Goal: Task Accomplishment & Management: Manage account settings

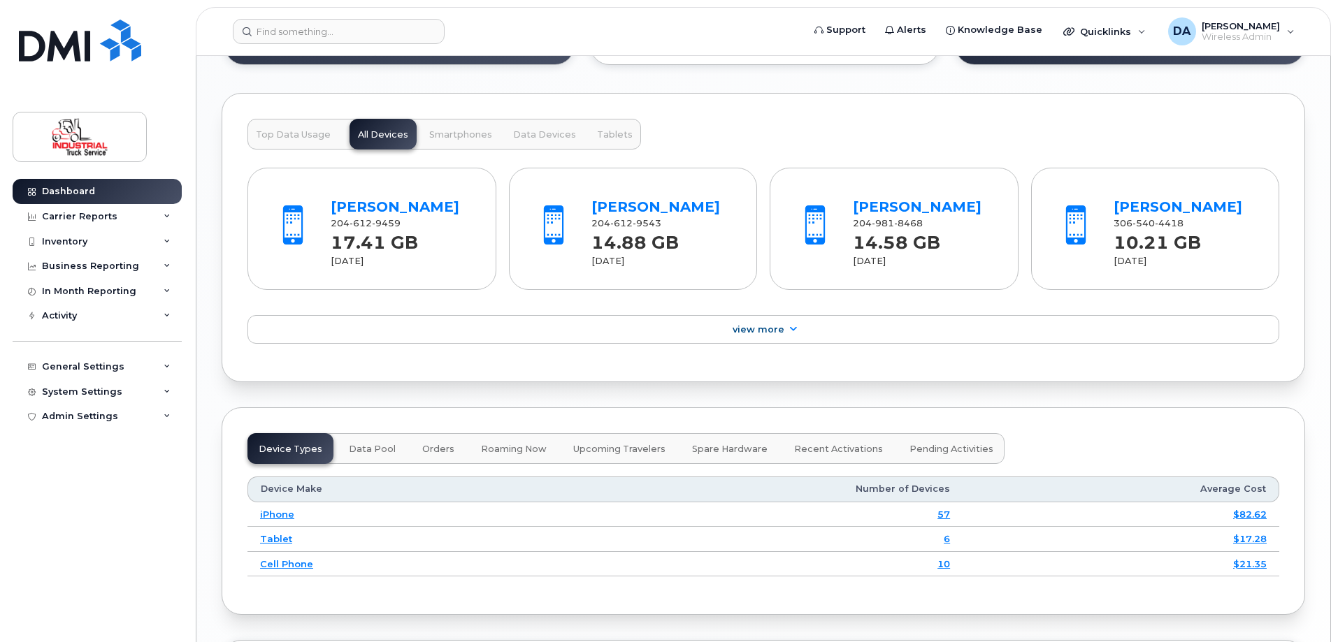
scroll to position [1468, 0]
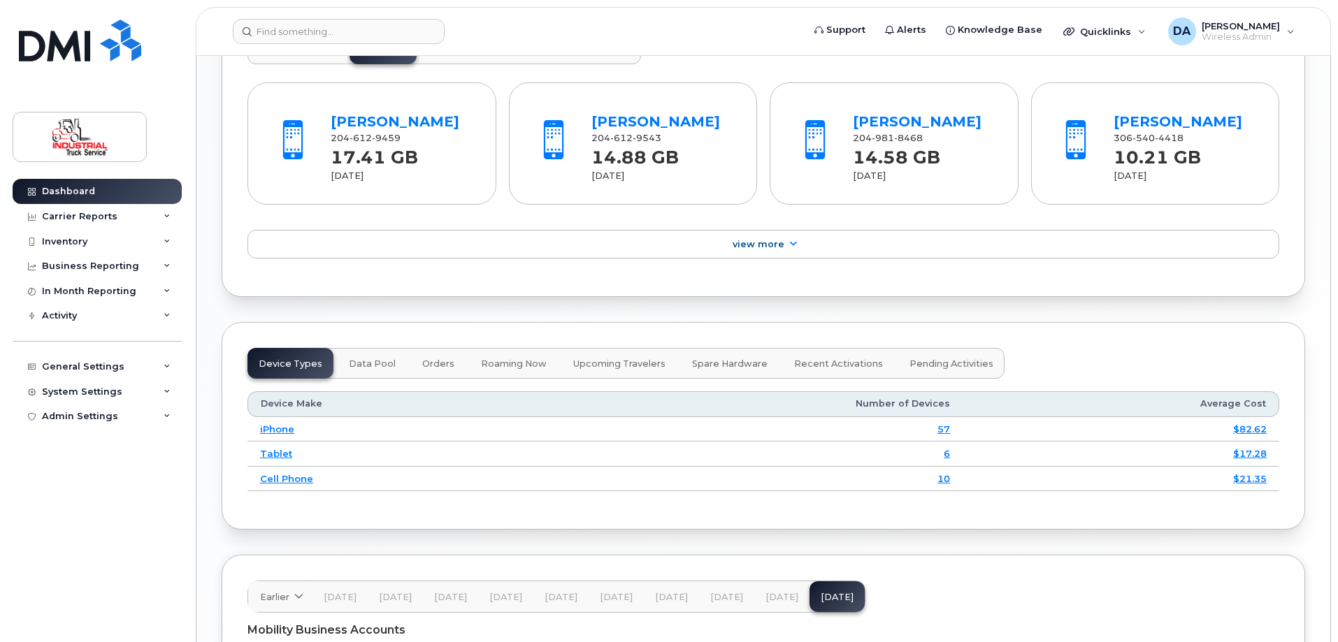
scroll to position [1607, 0]
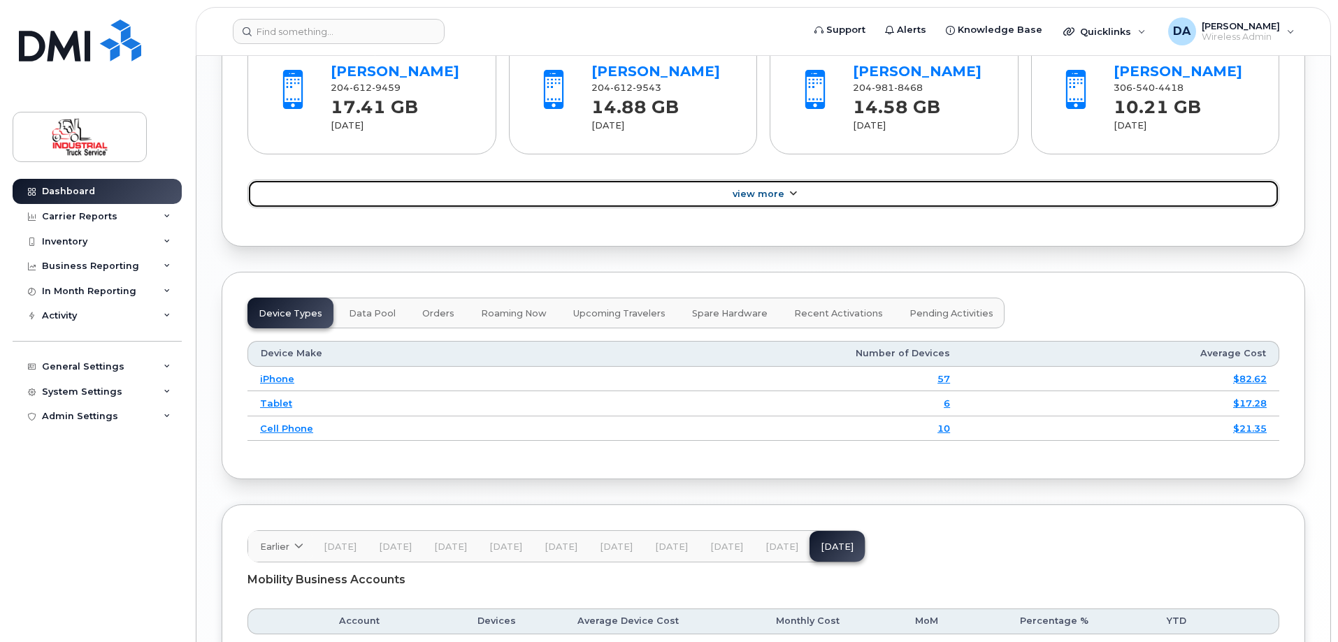
click at [777, 194] on span "View More" at bounding box center [758, 194] width 52 height 10
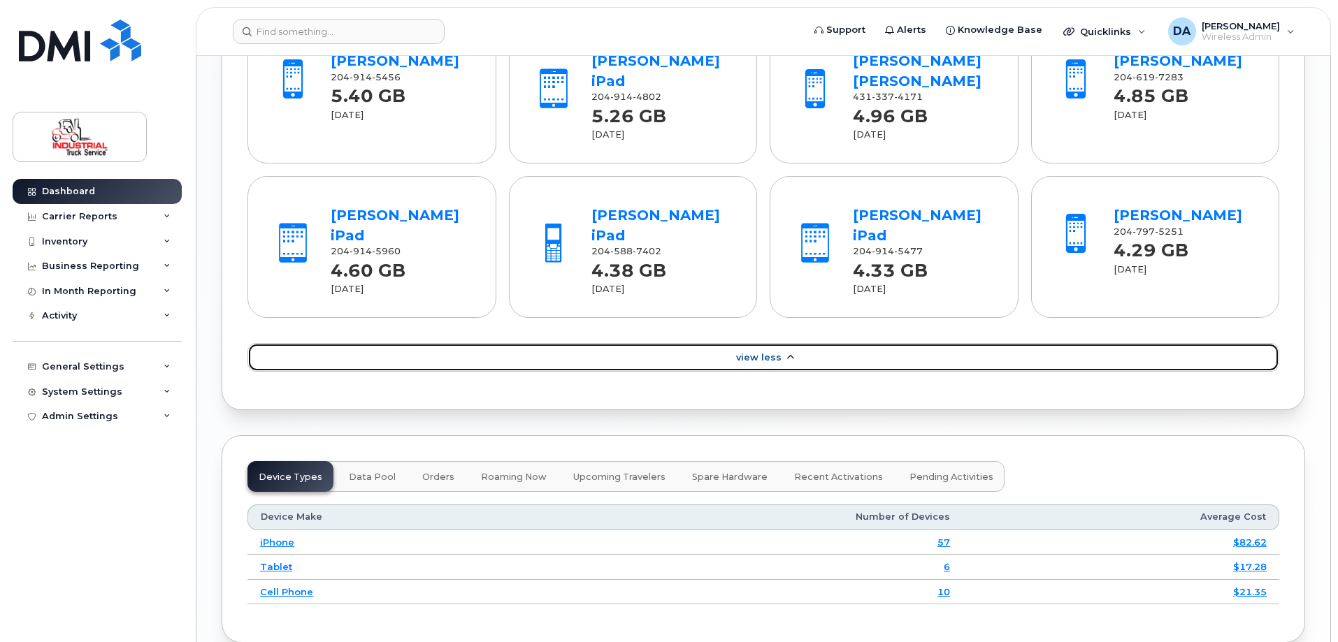
scroll to position [1398, 0]
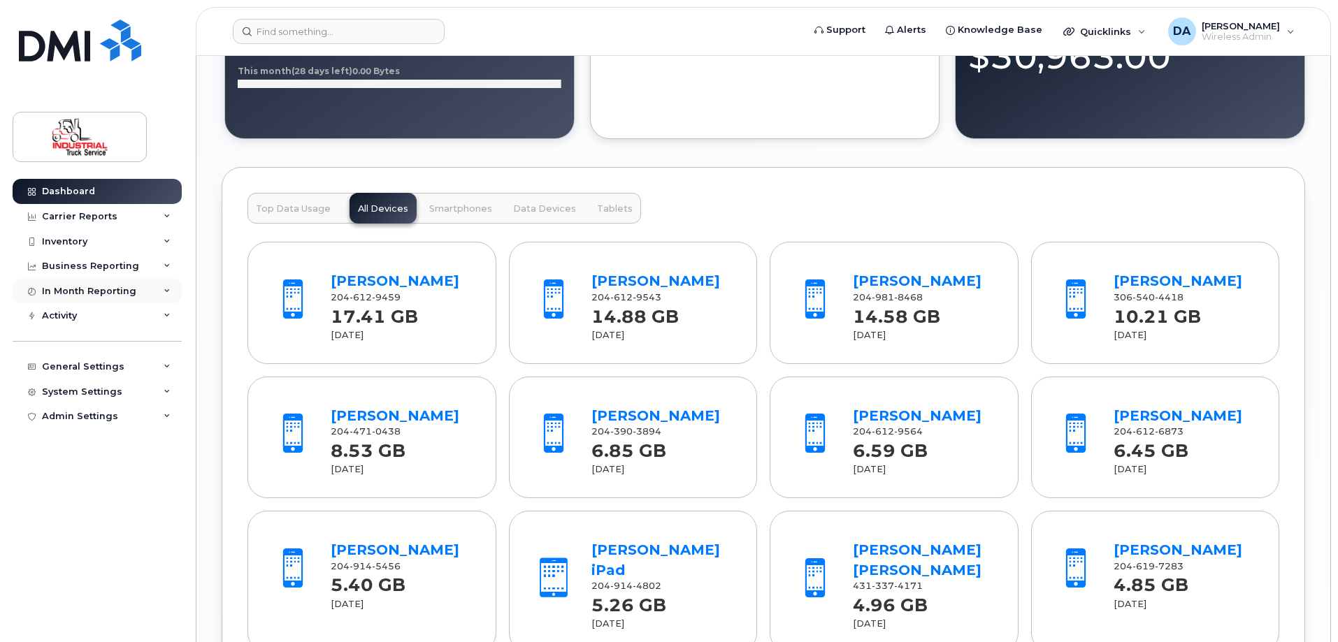
click at [63, 294] on div "In Month Reporting" at bounding box center [89, 291] width 94 height 11
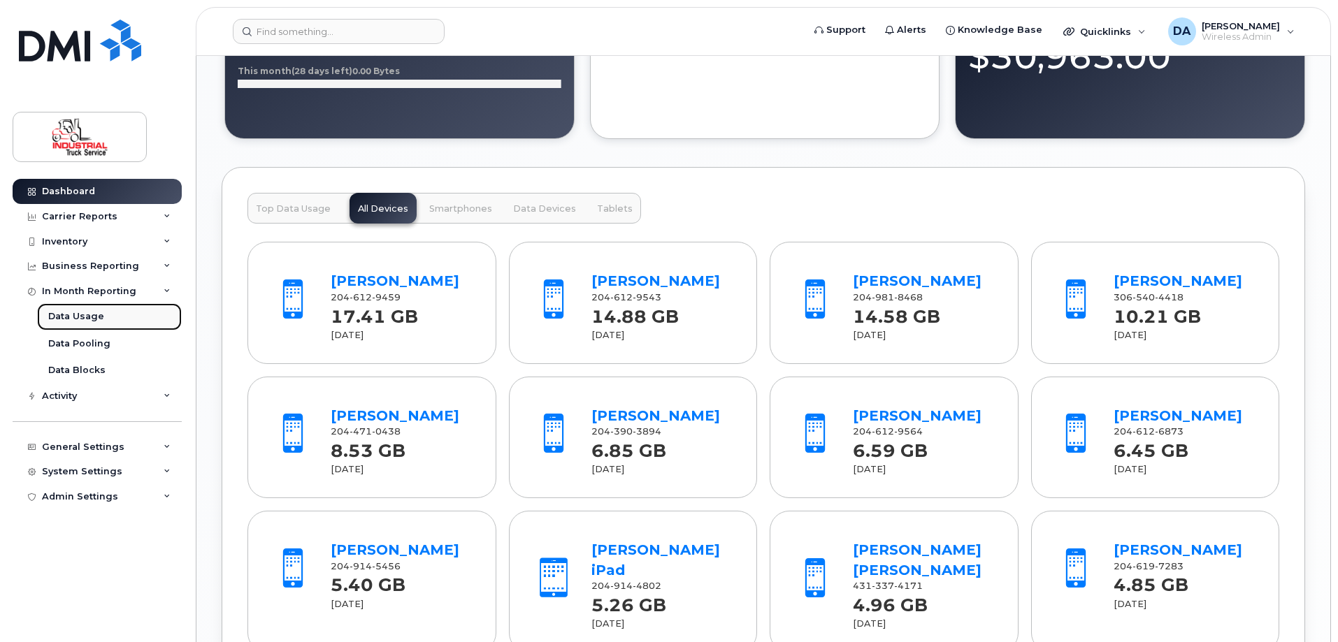
click at [66, 315] on div "Data Usage" at bounding box center [76, 316] width 56 height 13
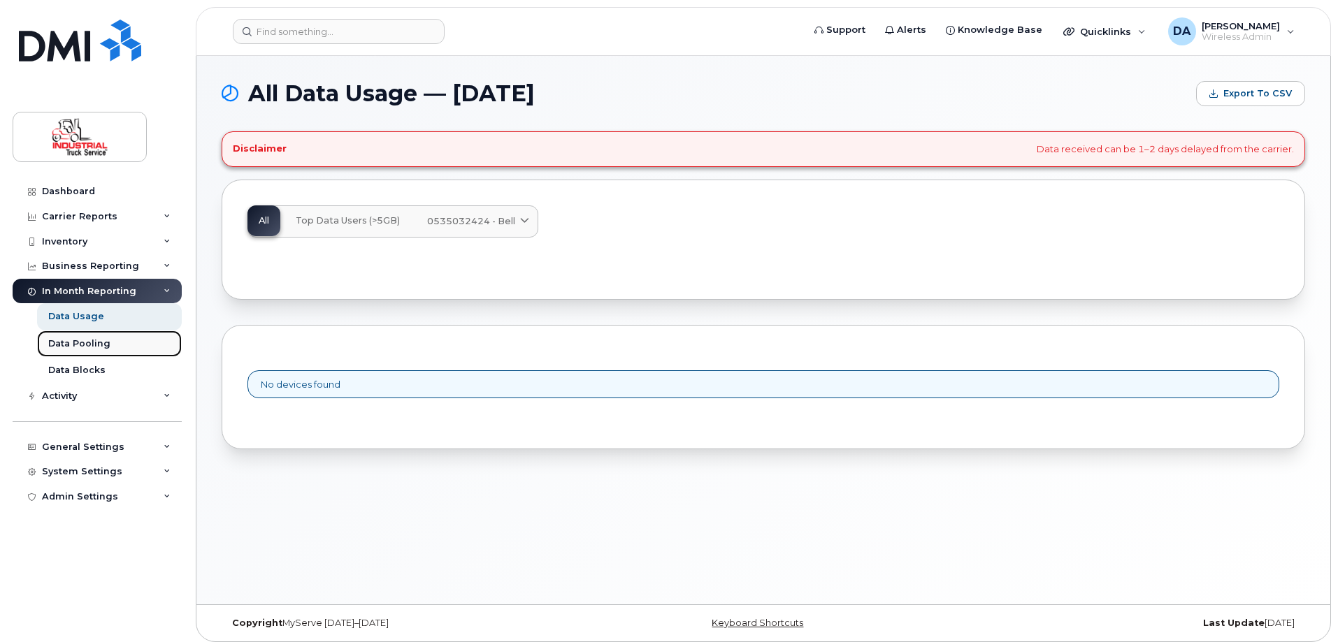
click at [79, 346] on div "Data Pooling" at bounding box center [79, 344] width 62 height 13
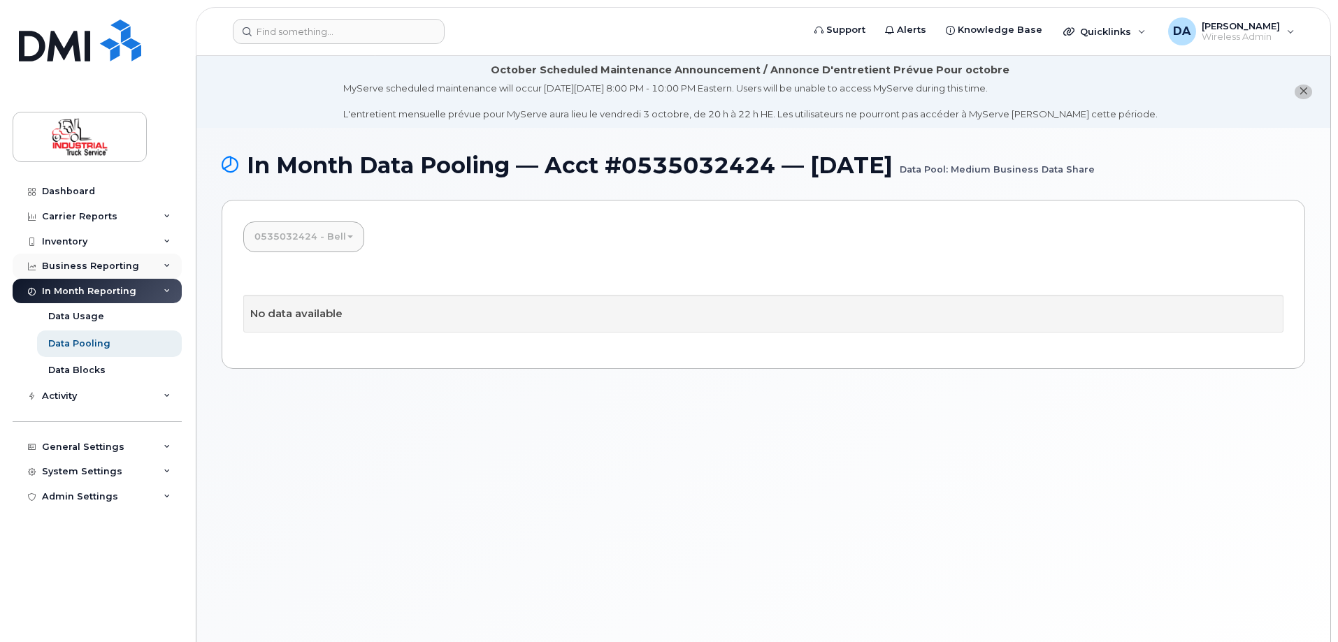
click at [84, 268] on div "Business Reporting" at bounding box center [90, 266] width 97 height 11
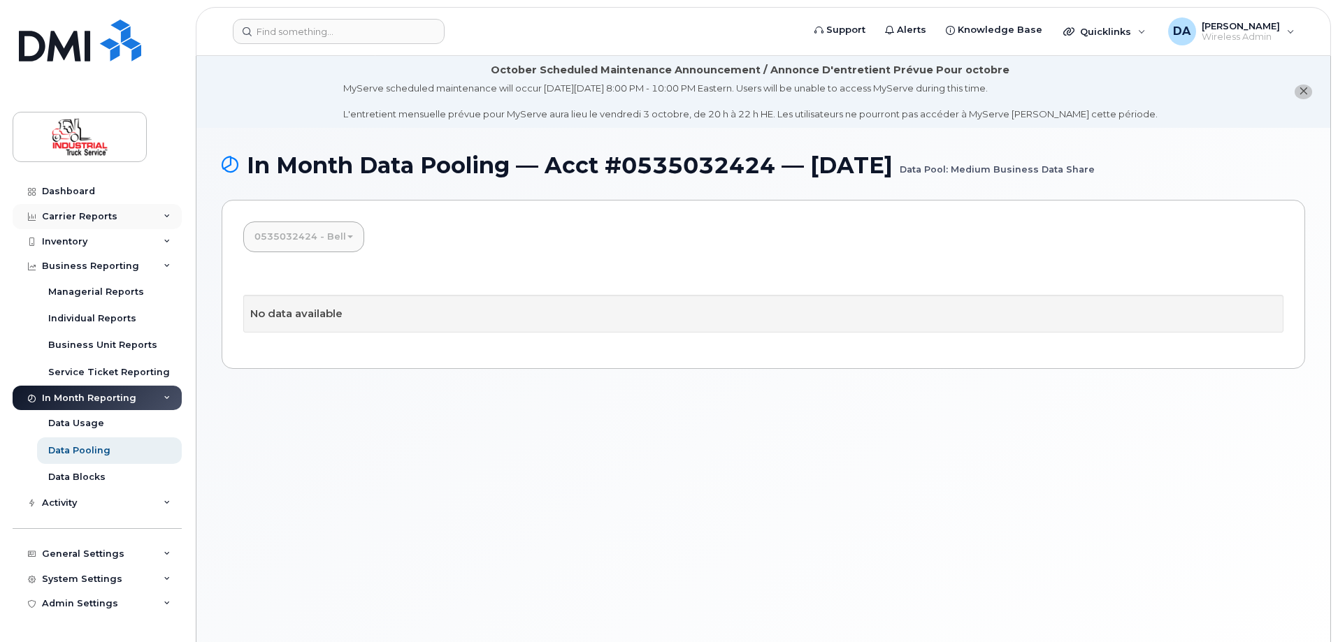
click at [84, 219] on div "Carrier Reports" at bounding box center [79, 216] width 75 height 11
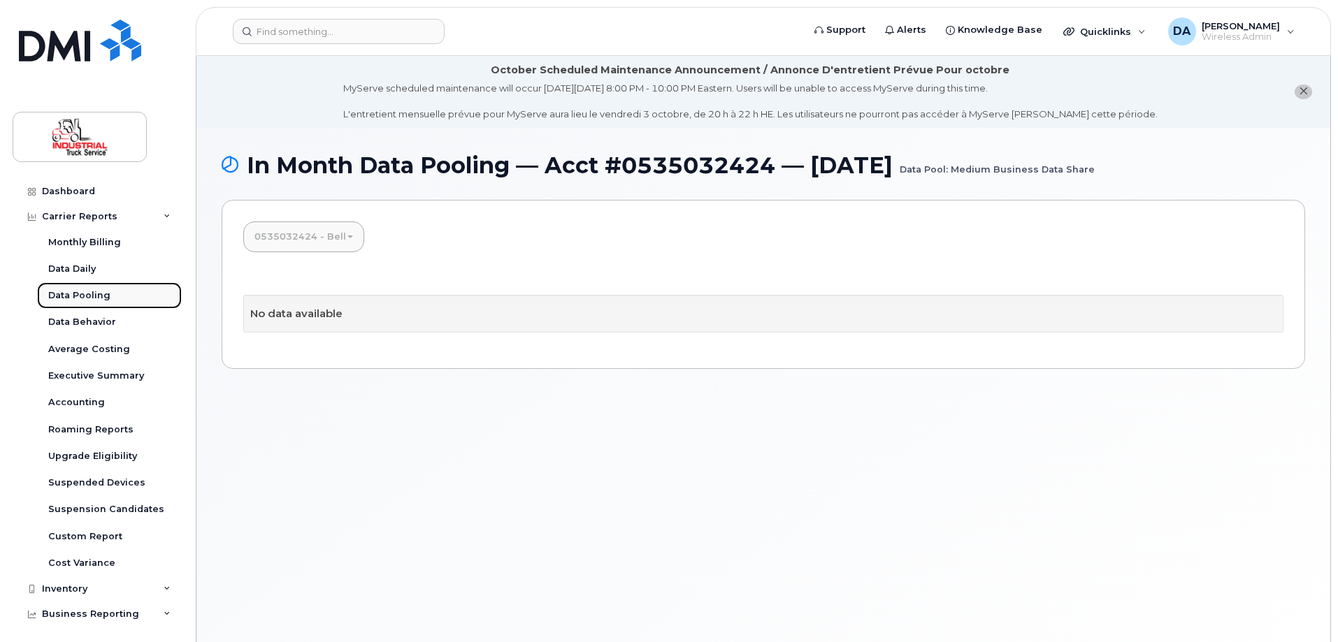
click at [80, 296] on div "Data Pooling" at bounding box center [79, 295] width 62 height 13
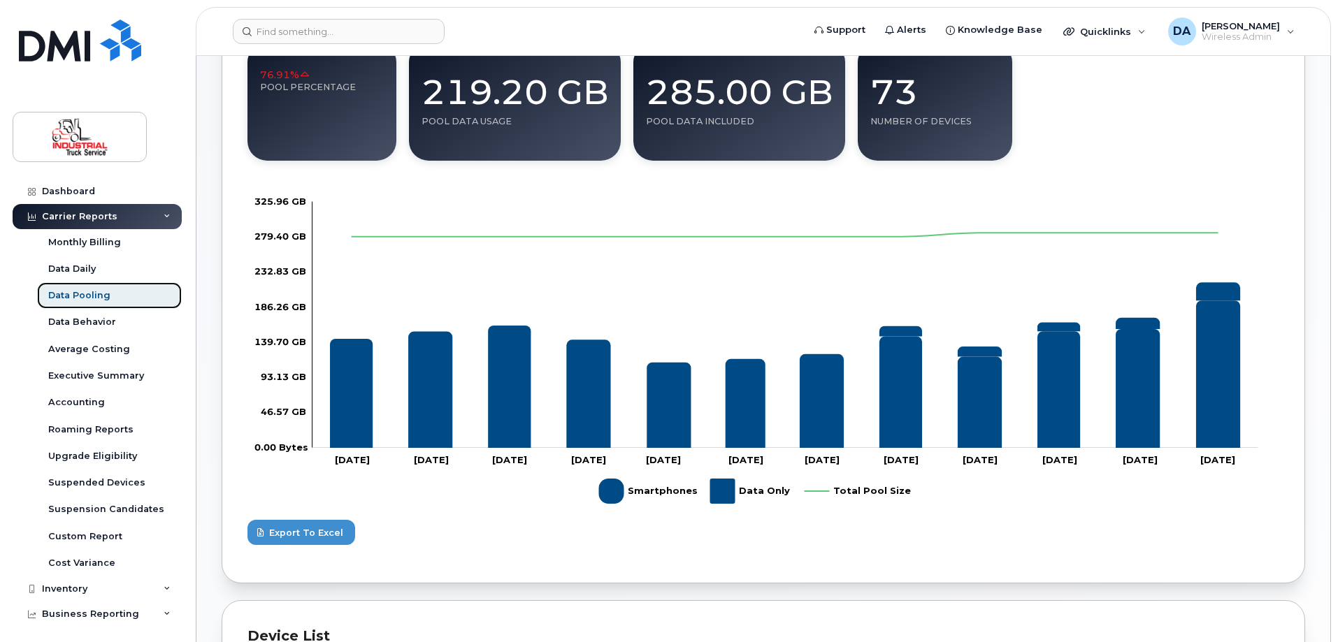
scroll to position [70, 0]
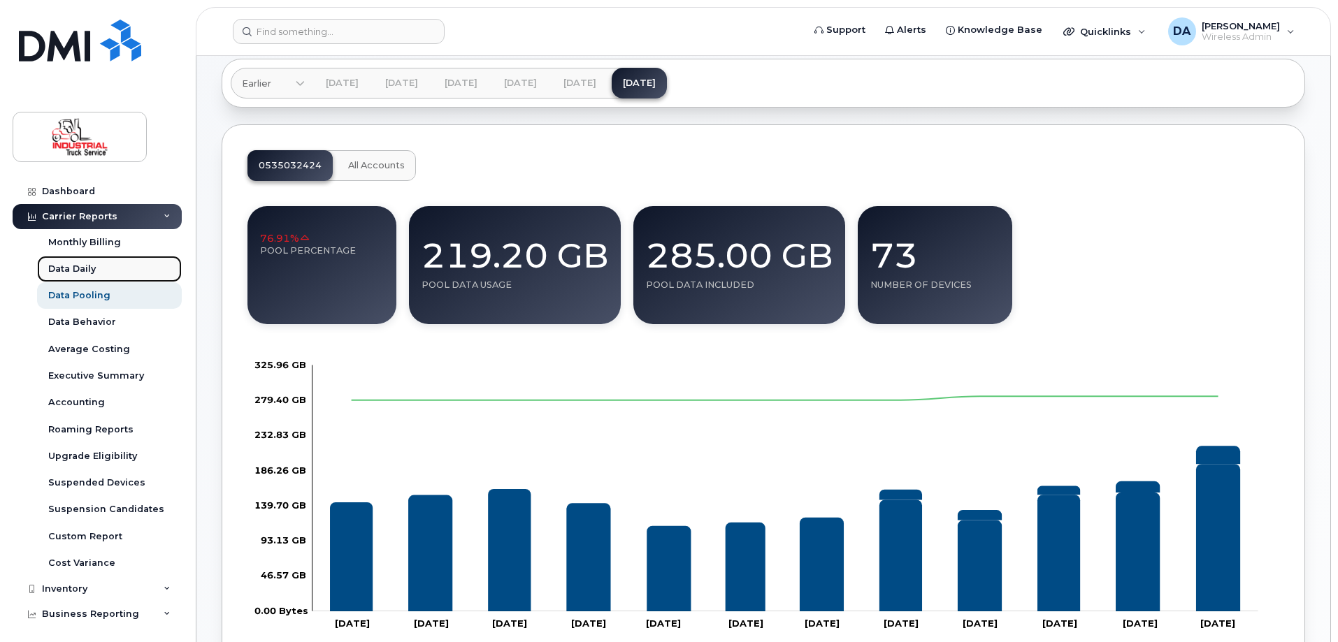
click at [71, 261] on link "Data Daily" at bounding box center [109, 269] width 145 height 27
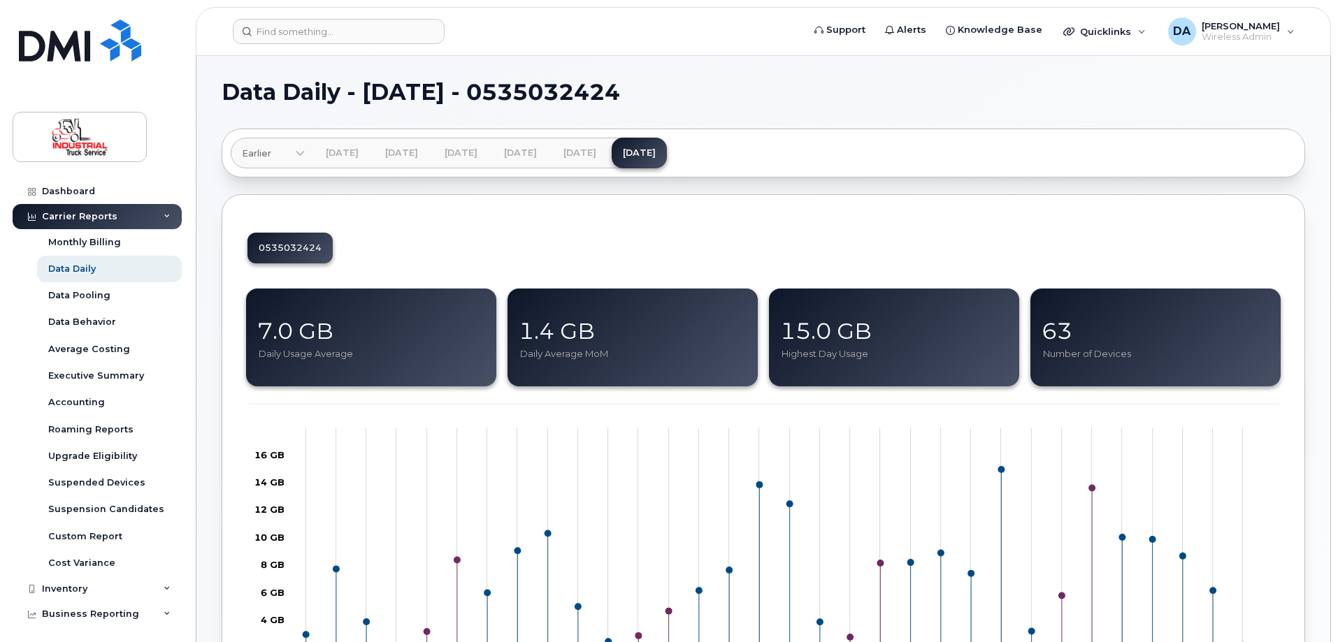
click at [166, 218] on div "Carrier Reports" at bounding box center [97, 216] width 169 height 25
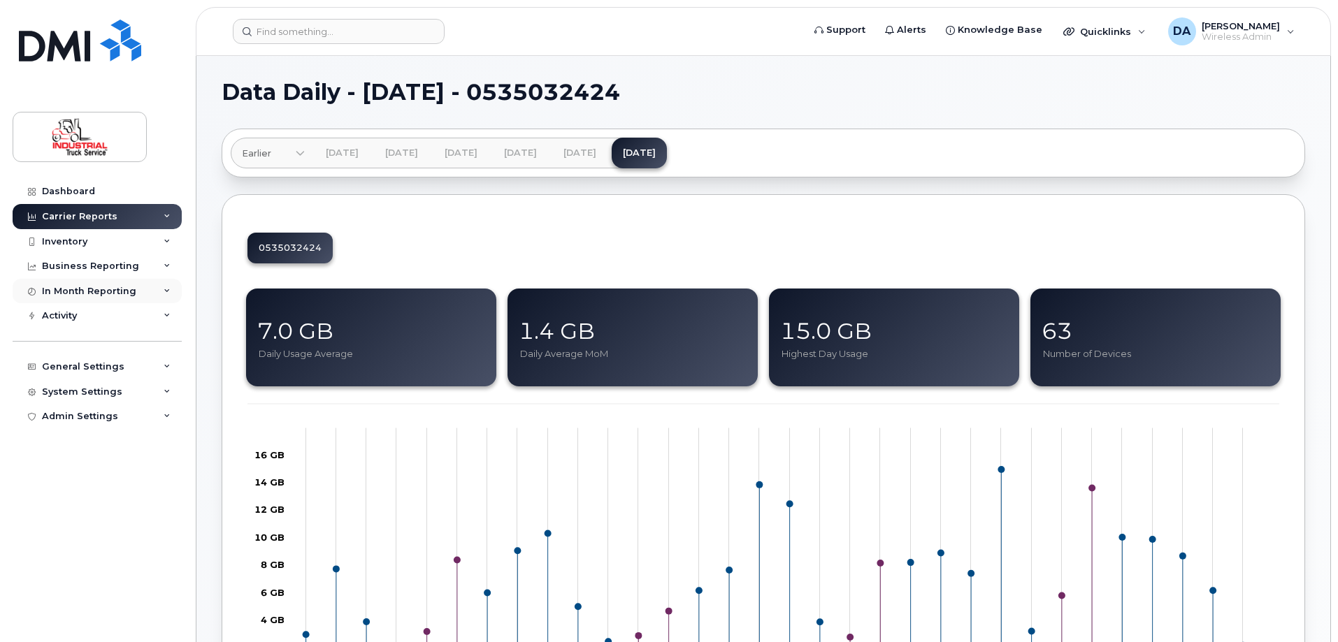
click at [85, 294] on div "In Month Reporting" at bounding box center [89, 291] width 94 height 11
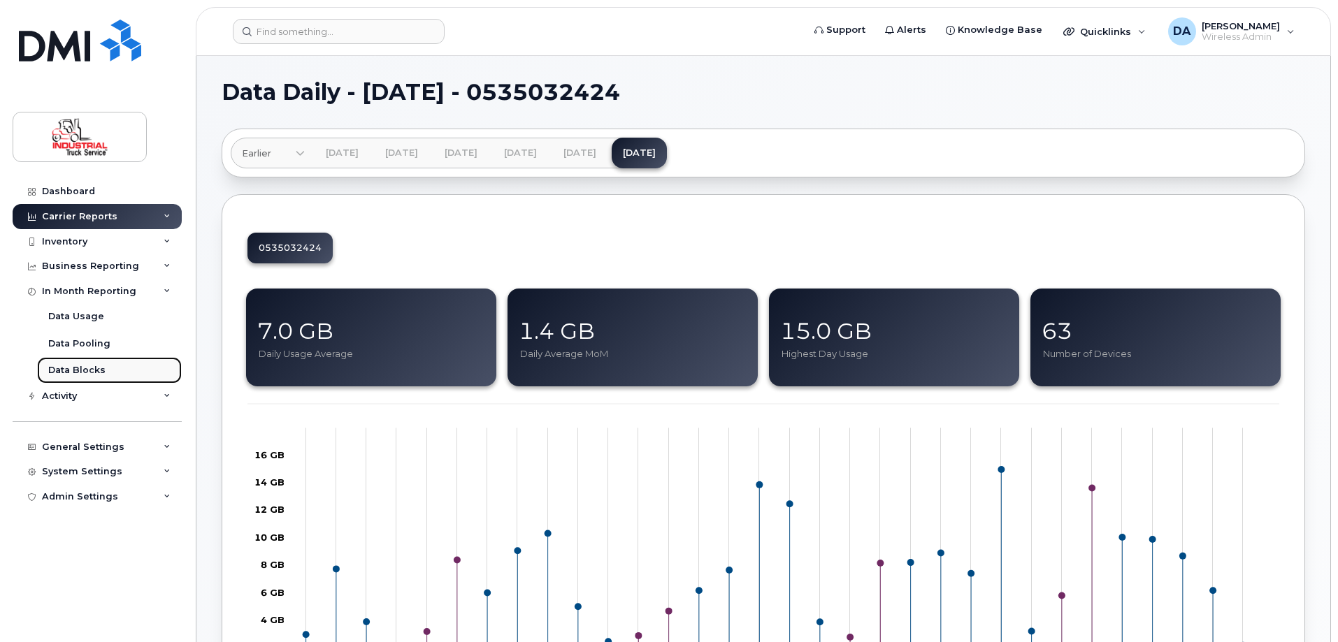
click at [80, 374] on div "Data Blocks" at bounding box center [76, 370] width 57 height 13
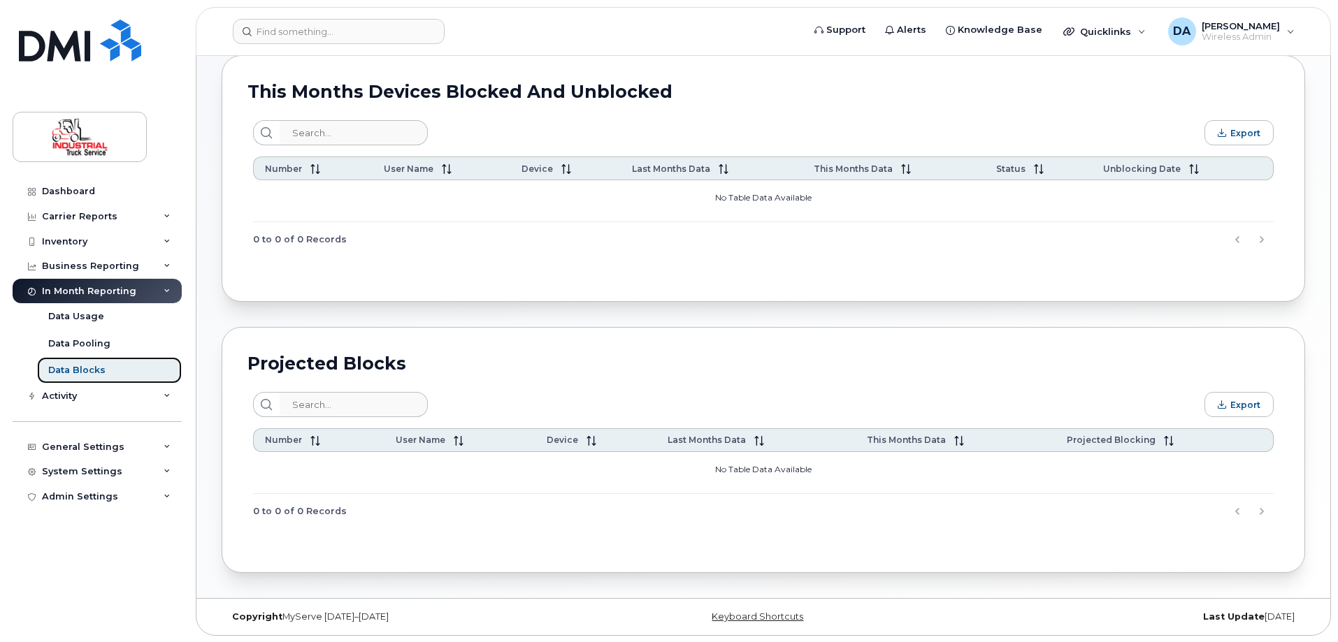
scroll to position [146, 0]
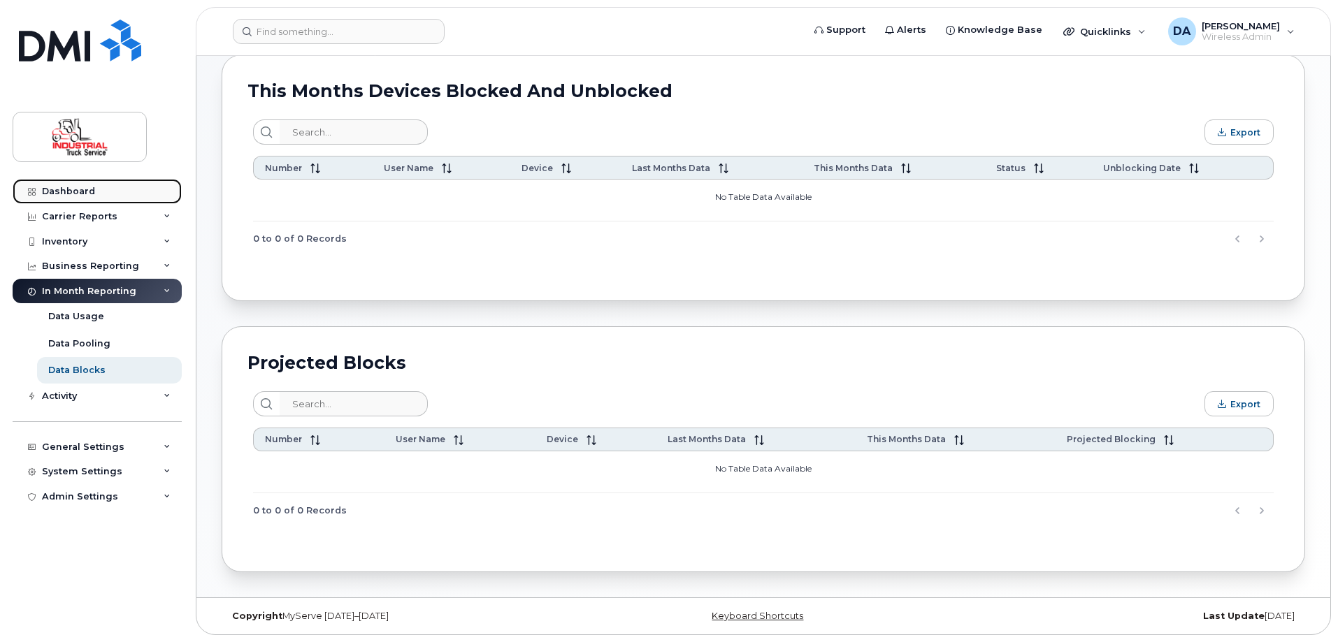
click at [65, 194] on div "Dashboard" at bounding box center [68, 191] width 53 height 11
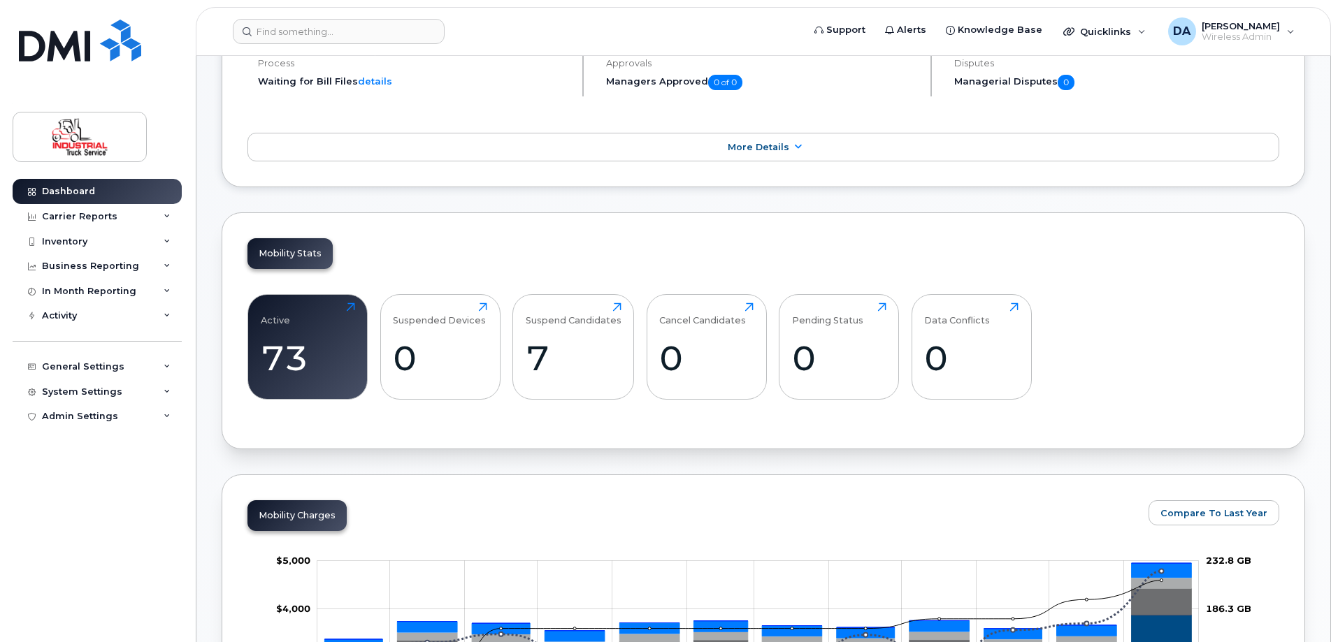
scroll to position [104, 0]
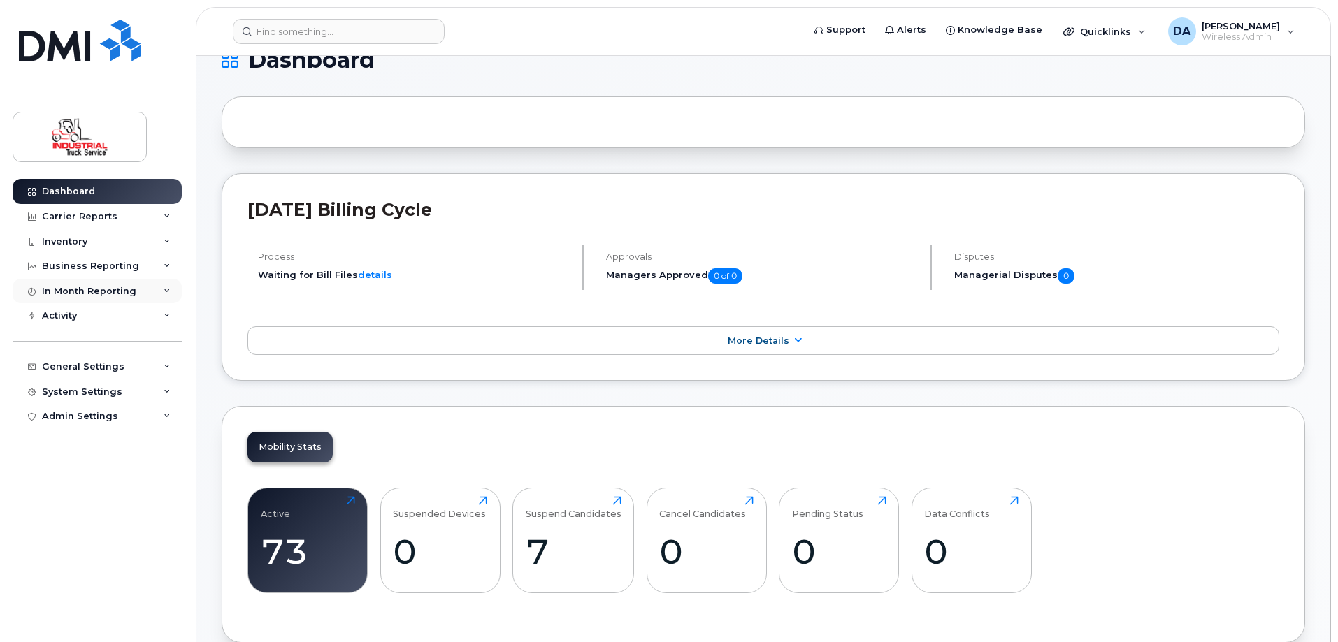
click at [68, 287] on div "In Month Reporting" at bounding box center [89, 291] width 94 height 11
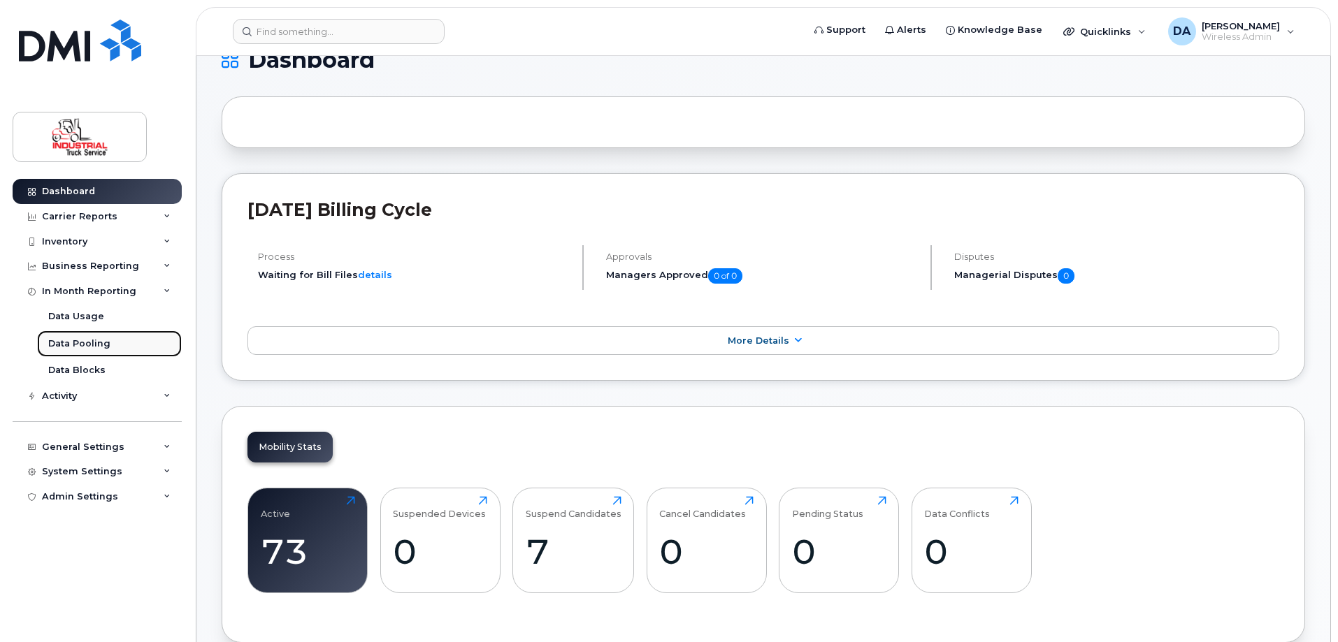
click at [75, 347] on div "Data Pooling" at bounding box center [79, 344] width 62 height 13
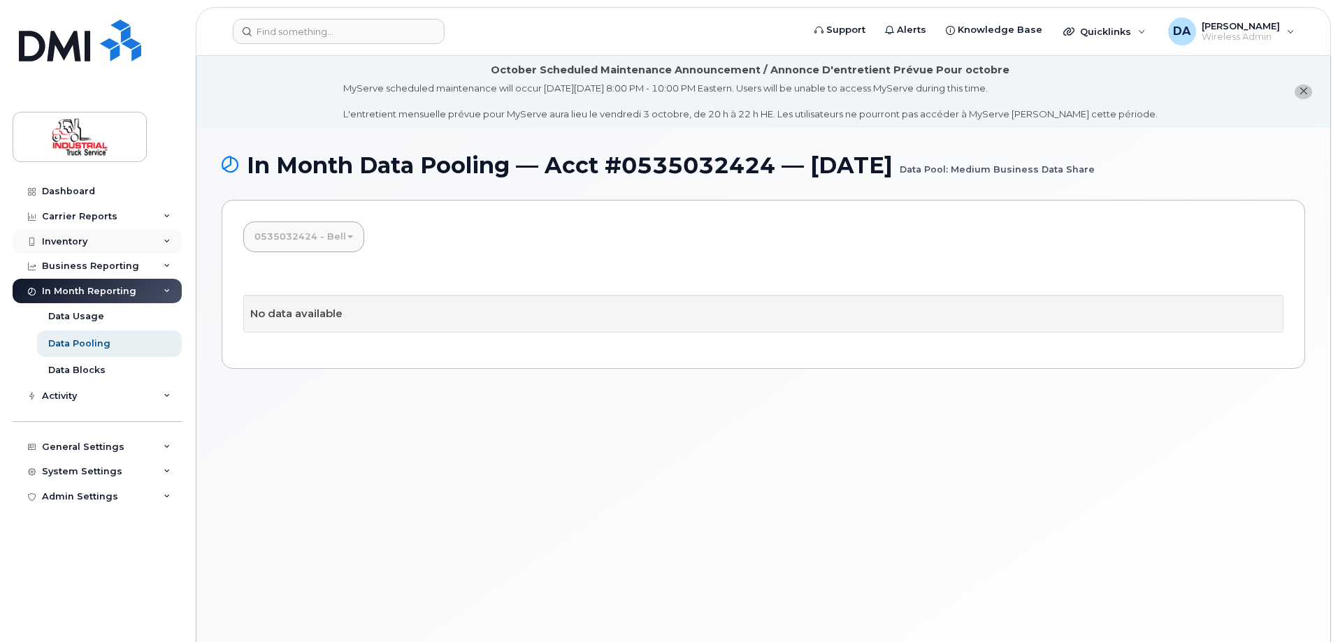
click at [77, 243] on div "Inventory" at bounding box center [64, 241] width 45 height 11
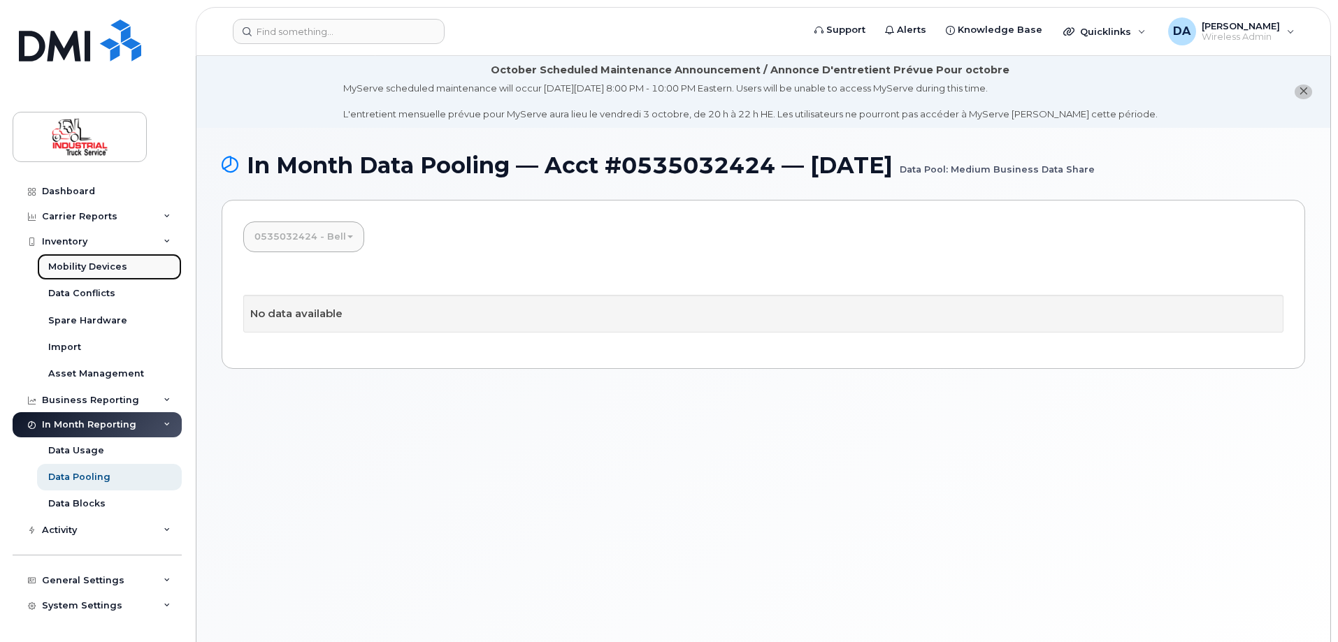
click at [78, 270] on div "Mobility Devices" at bounding box center [87, 267] width 79 height 13
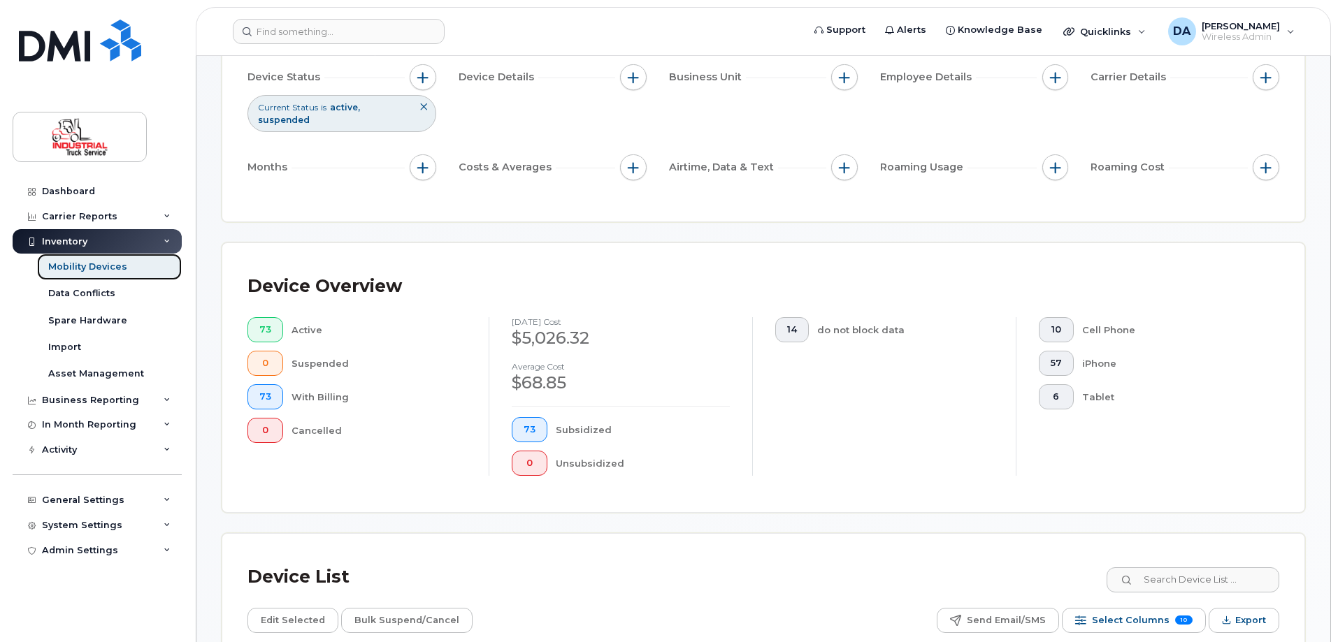
scroll to position [489, 0]
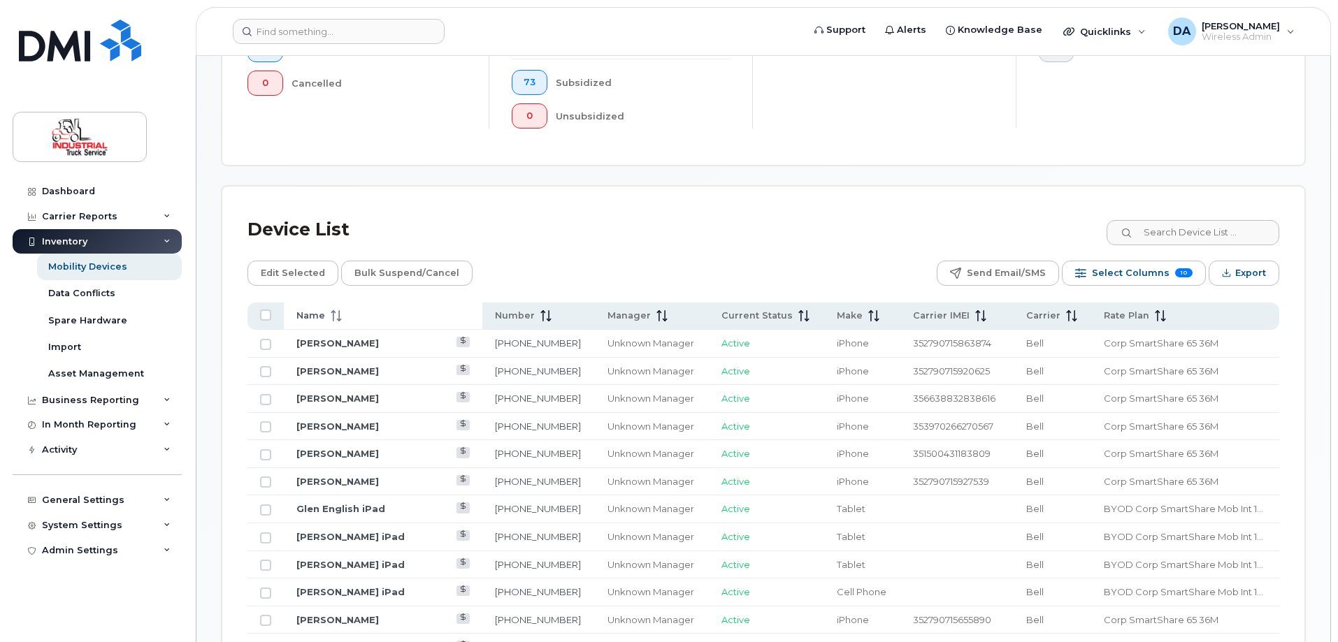
click at [305, 303] on th "Name" at bounding box center [383, 316] width 198 height 27
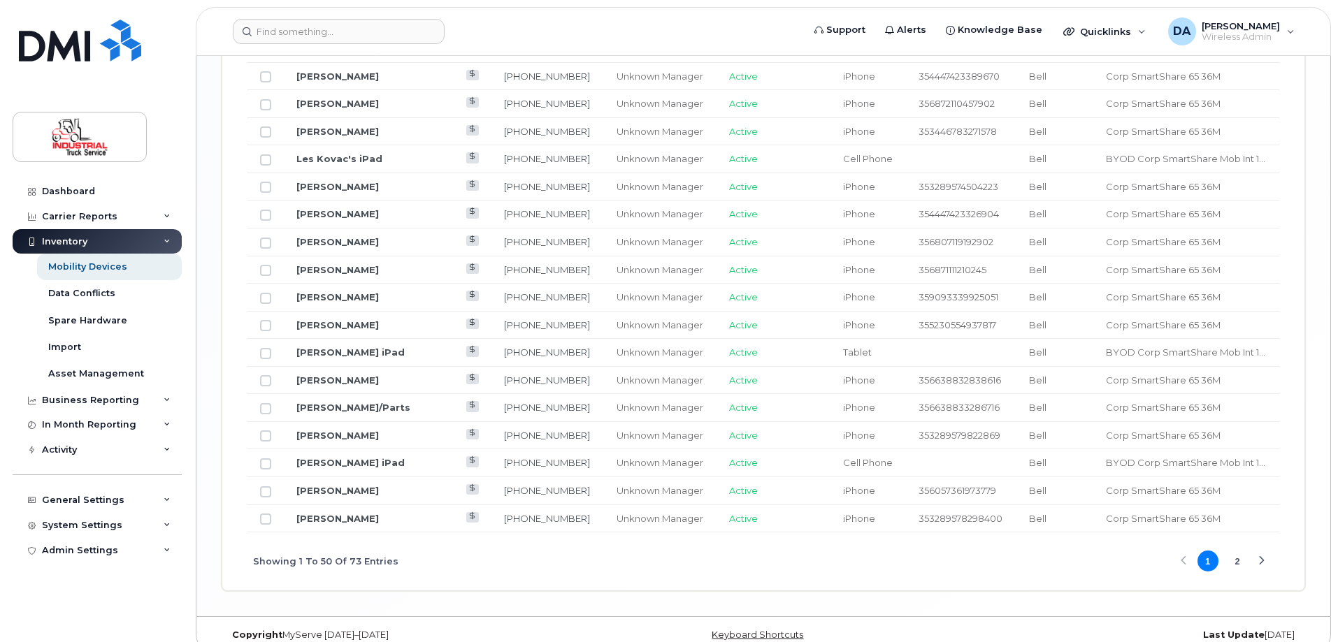
scroll to position [1676, 0]
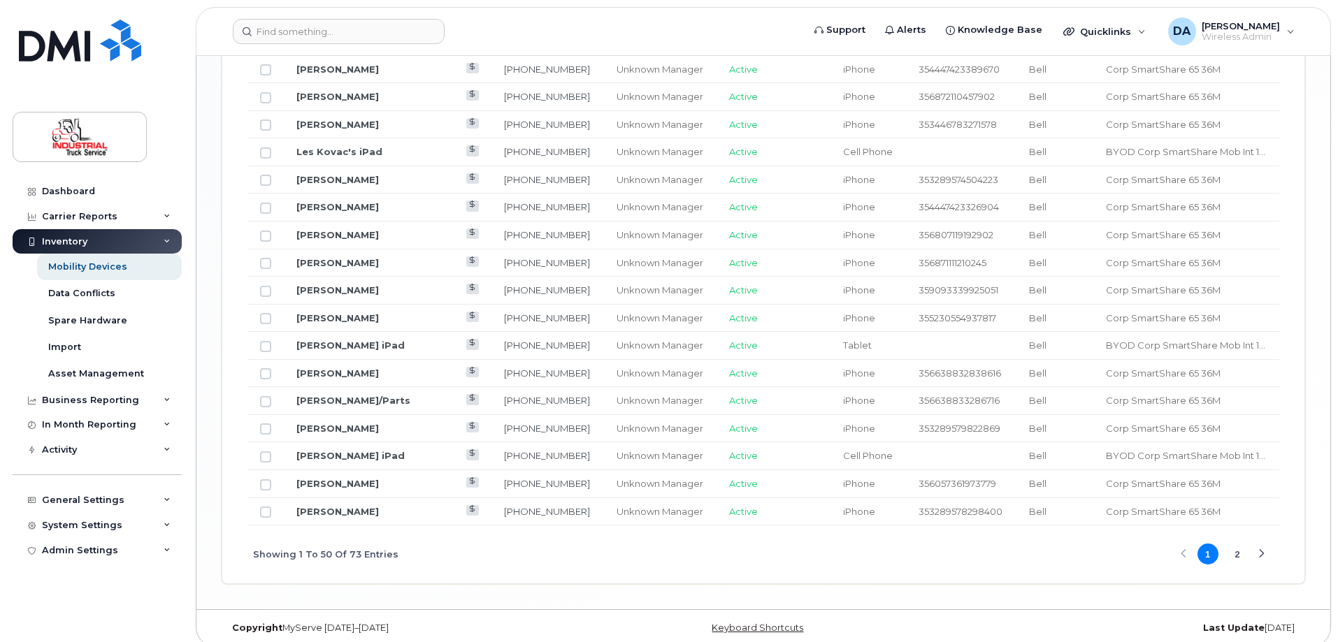
click at [1240, 544] on button "2" at bounding box center [1237, 554] width 21 height 21
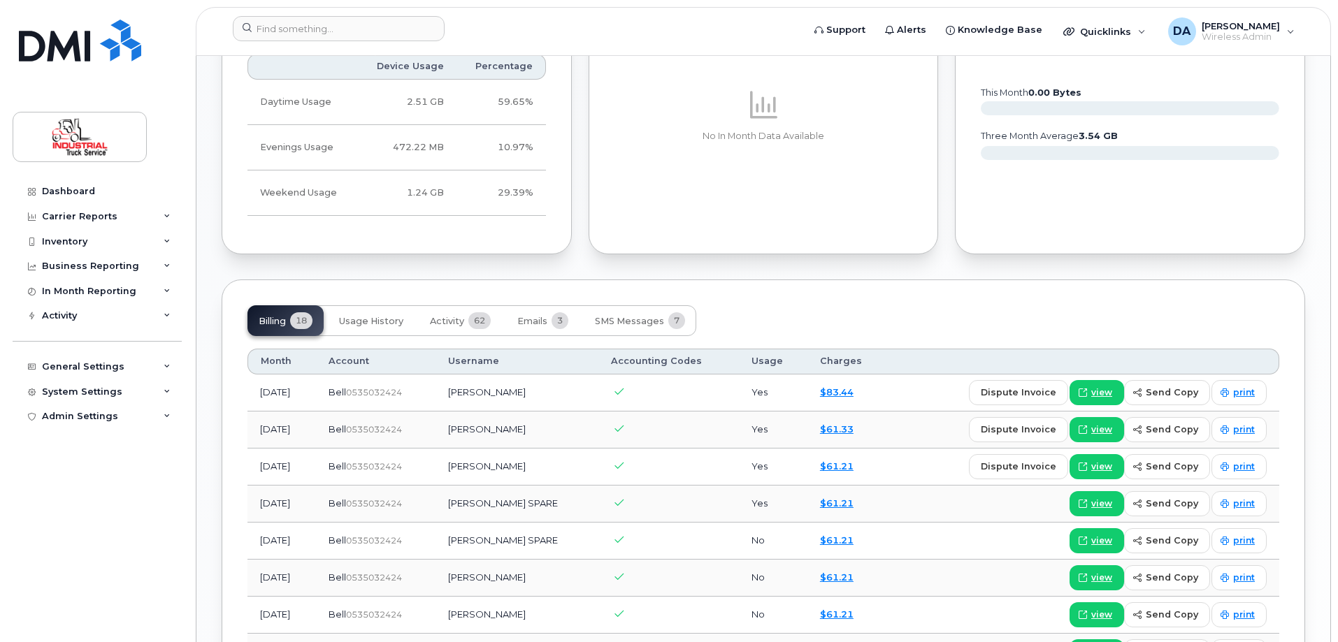
scroll to position [769, 0]
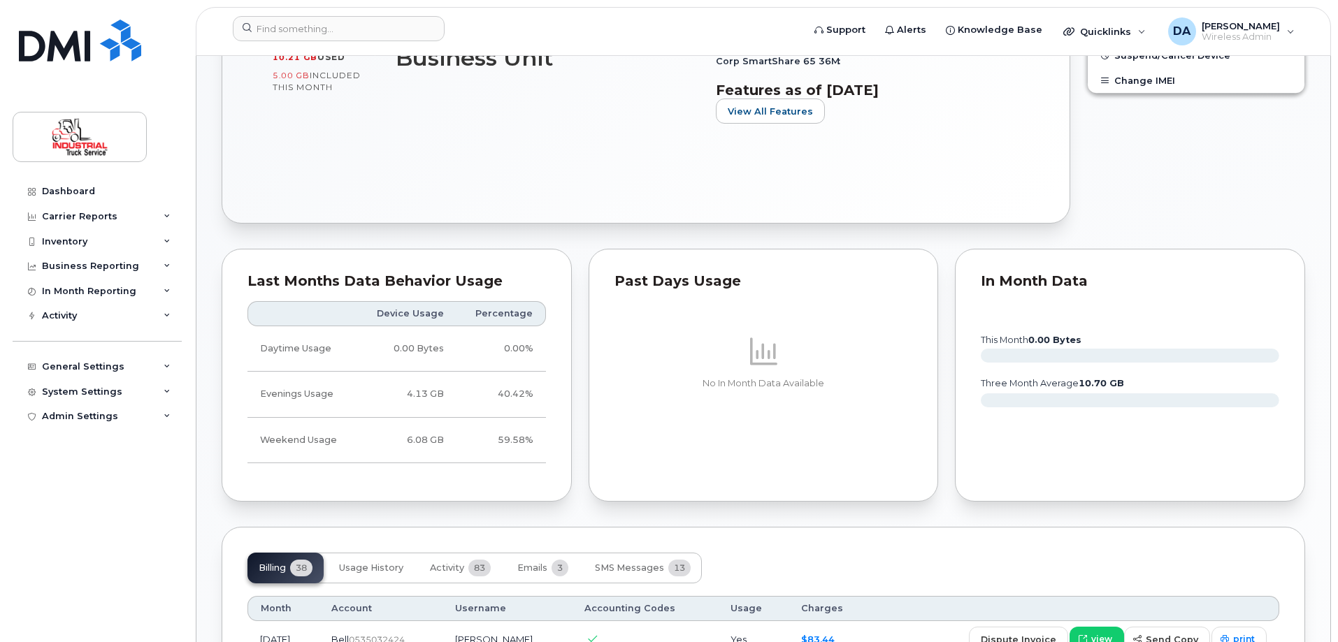
scroll to position [839, 0]
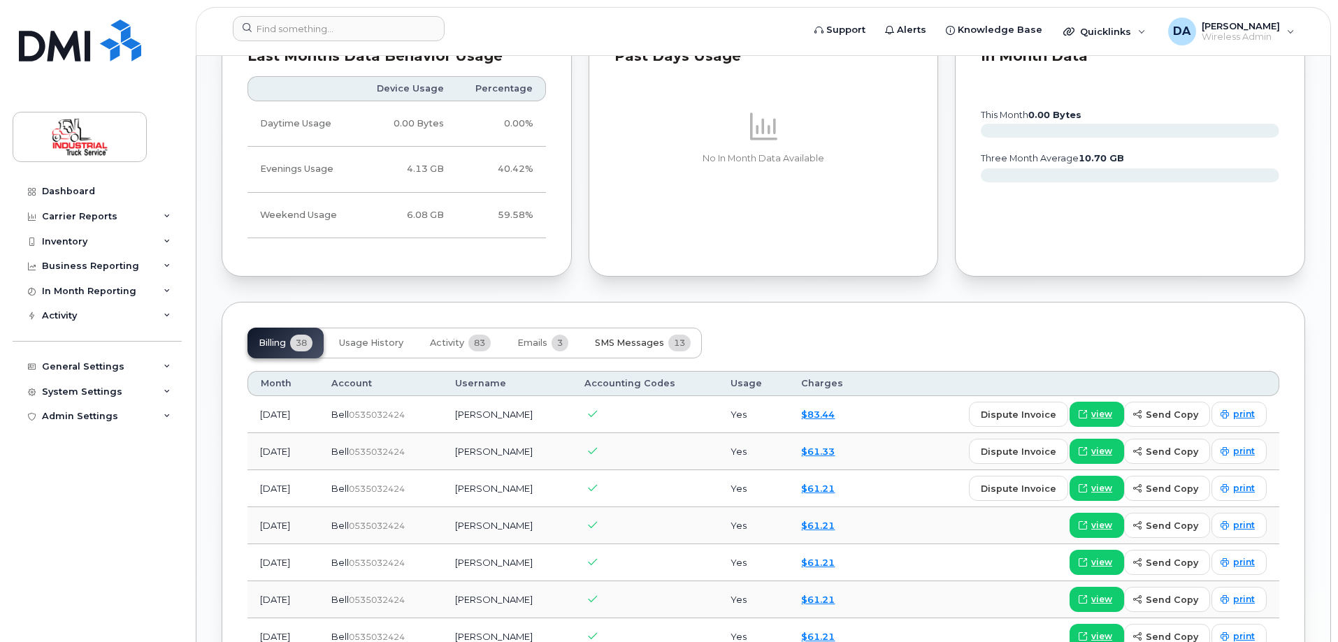
click at [663, 340] on span "SMS Messages" at bounding box center [629, 343] width 69 height 11
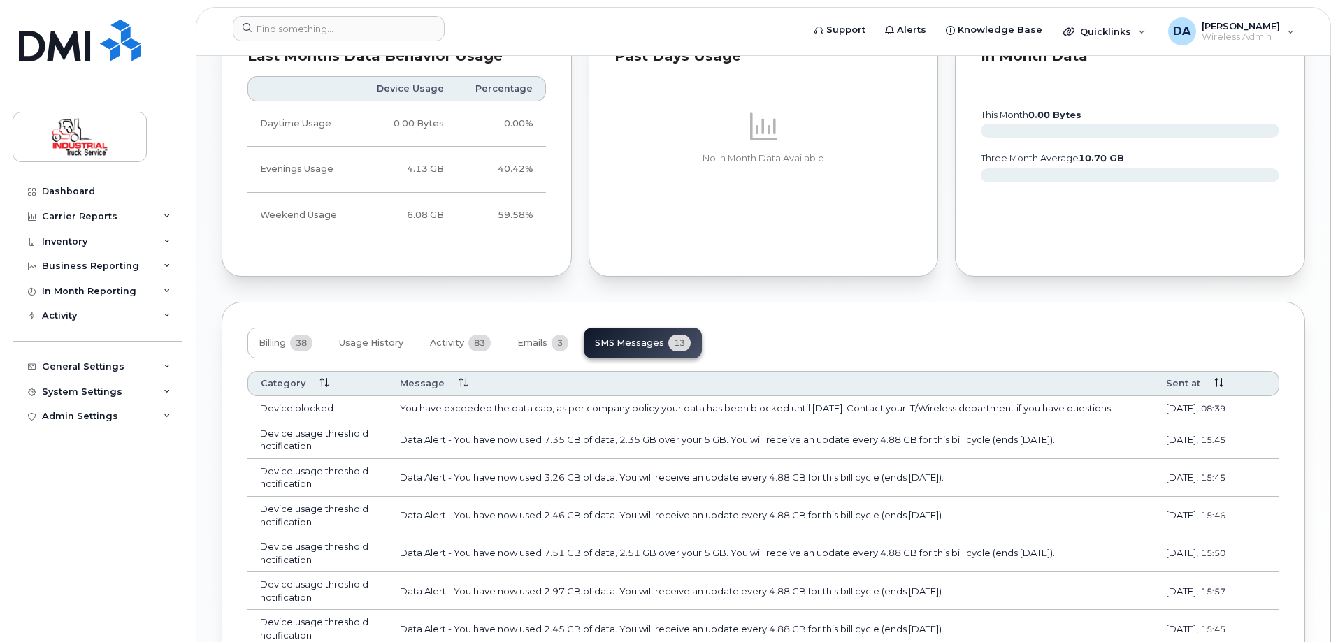
click at [1193, 388] on span "Sent at" at bounding box center [1183, 383] width 34 height 13
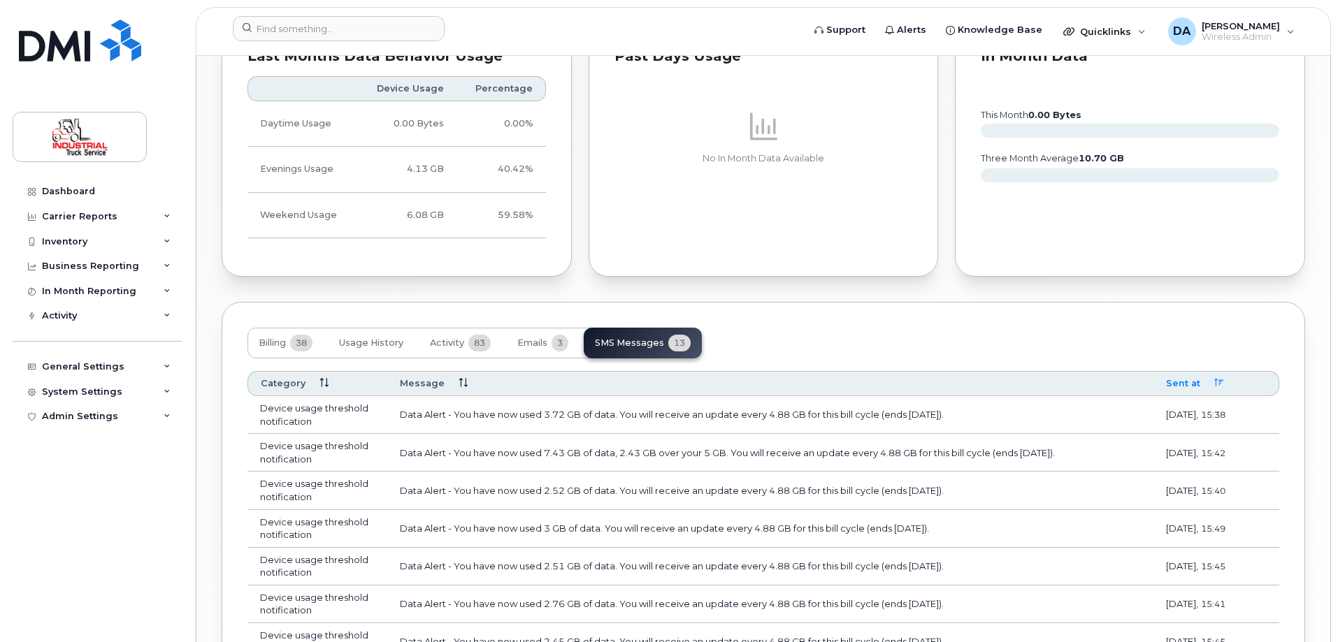
click at [1215, 384] on icon at bounding box center [1218, 383] width 9 height 9
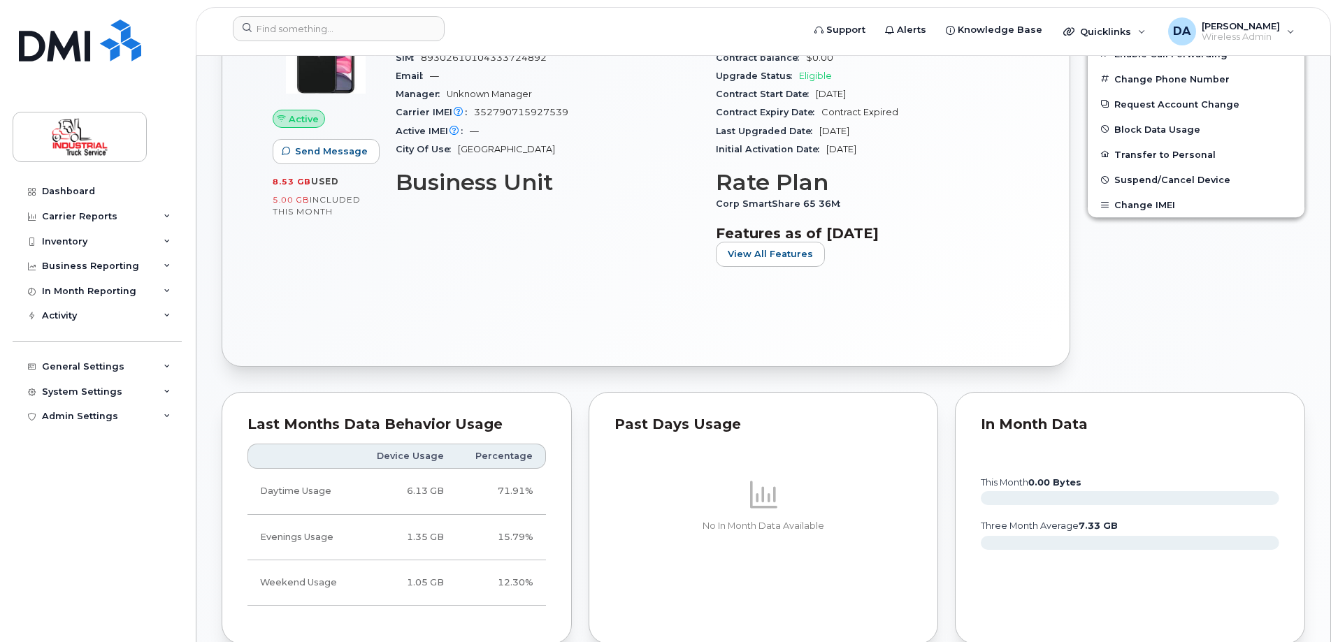
scroll to position [769, 0]
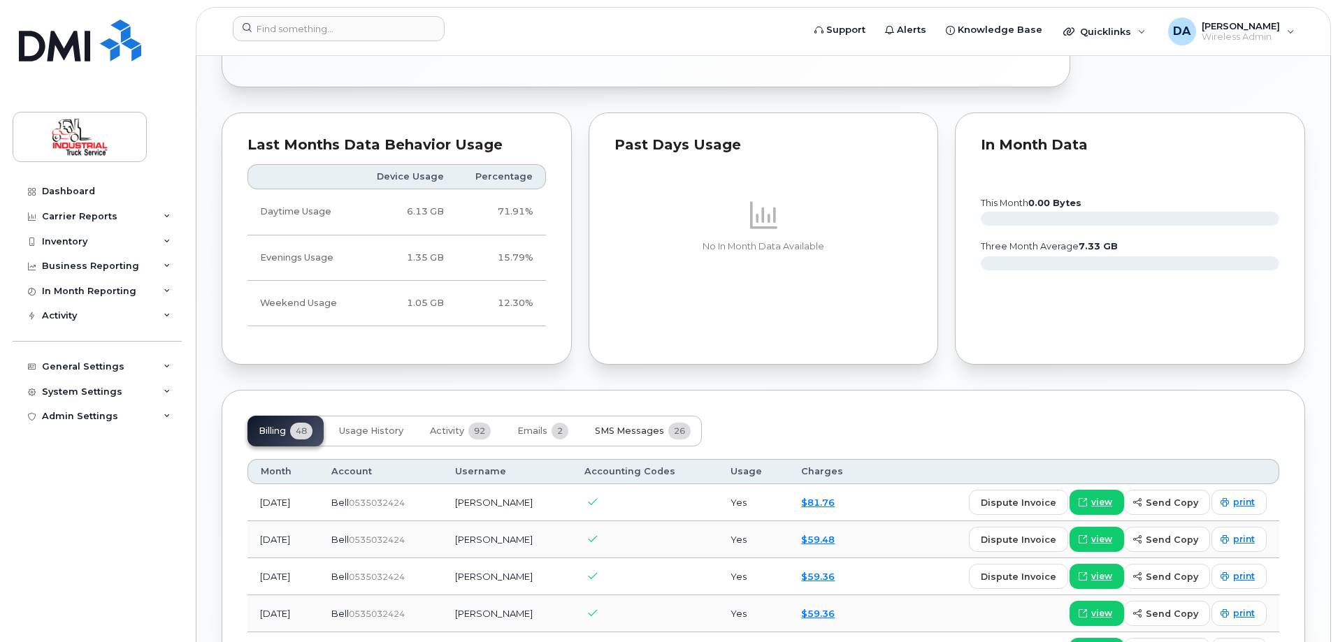
click at [671, 431] on span "26" at bounding box center [679, 431] width 22 height 17
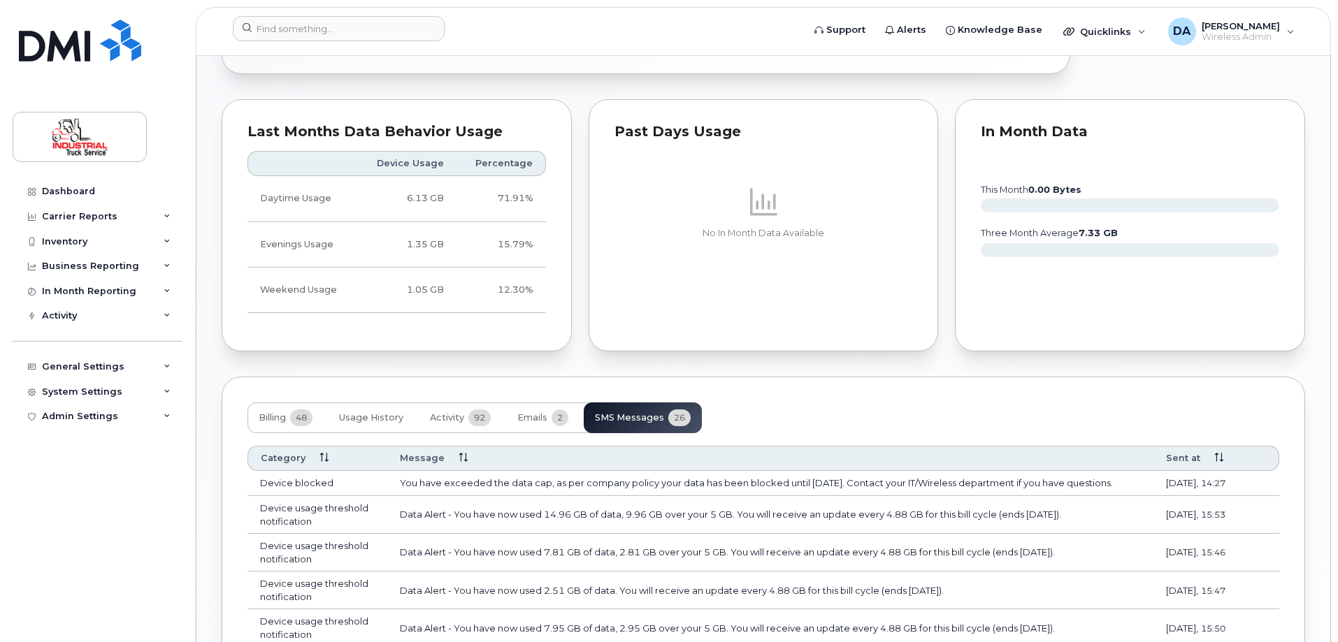
scroll to position [489, 0]
